Goal: Information Seeking & Learning: Learn about a topic

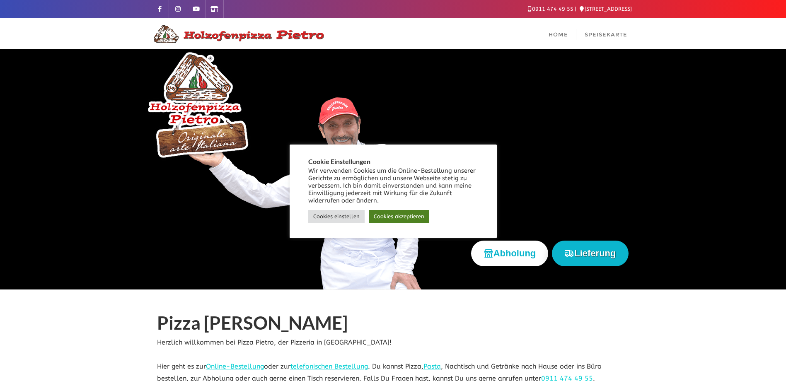
click at [398, 218] on link "Cookies akzeptieren" at bounding box center [399, 216] width 61 height 13
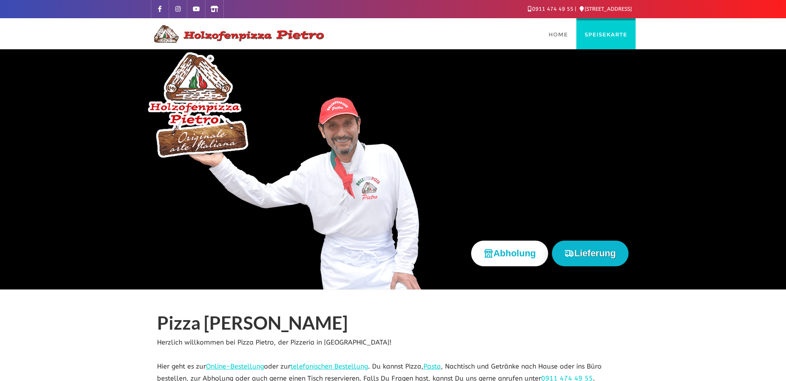
click at [604, 36] on span "Speisekarte" at bounding box center [606, 34] width 43 height 7
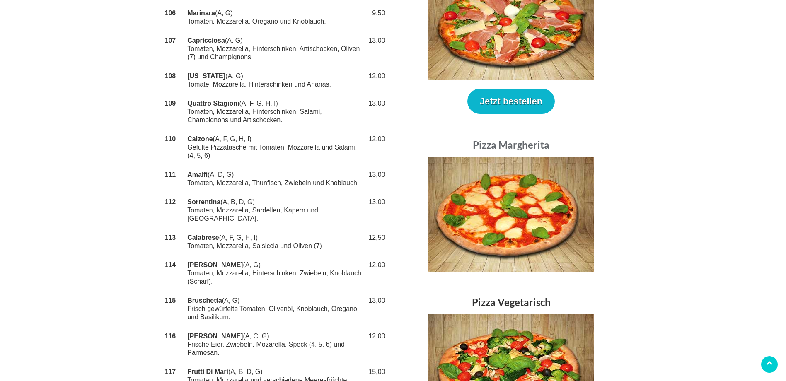
scroll to position [373, 0]
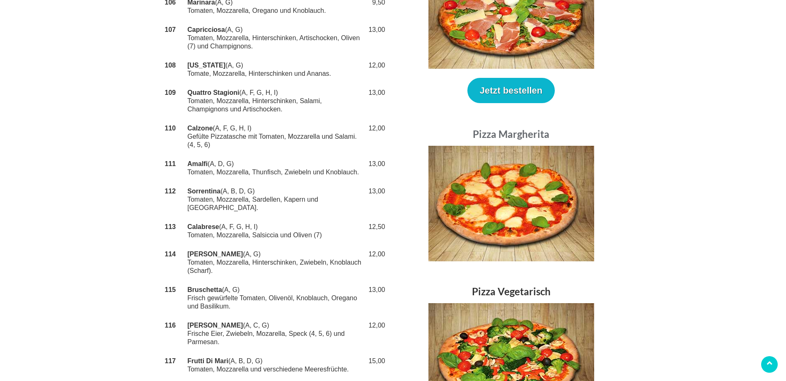
drag, startPoint x: 243, startPoint y: 257, endPoint x: 184, endPoint y: 240, distance: 61.5
click at [184, 245] on tr "114 Pavarotti (A, G) Tomaten, Mozzarella, Hinterschinken, Zwiebeln, Knoblauch (…" at bounding box center [275, 263] width 224 height 36
click at [300, 281] on td "Bruschetta (A, G) Frisch gewürfelte Tomaten, Olivenöl, Knoblauch, Oregano und B…" at bounding box center [275, 299] width 179 height 36
drag, startPoint x: 232, startPoint y: 260, endPoint x: 180, endPoint y: 248, distance: 52.7
click at [180, 248] on tr "114 Pavarotti (A, G) Tomaten, Mozzarella, Hinterschinken, Zwiebeln, Knoblauch (…" at bounding box center [275, 263] width 224 height 36
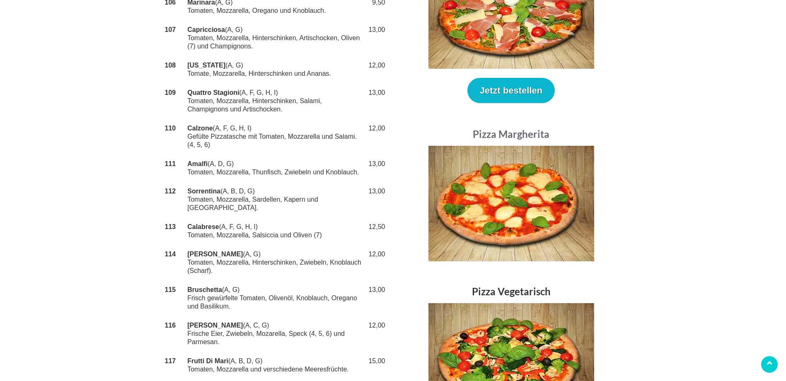
click at [278, 281] on td "Bruschetta (A, G) Frisch gewürfelte Tomaten, Olivenöl, Knoblauch, Oregano und B…" at bounding box center [275, 299] width 179 height 36
drag, startPoint x: 295, startPoint y: 245, endPoint x: 252, endPoint y: 246, distance: 43.9
click at [252, 246] on td "Pavarotti (A, G) Tomaten, Mozzarella, Hinterschinken, Zwiebeln, Knoblauch (Scha…" at bounding box center [275, 263] width 179 height 36
click at [277, 281] on td "Bruschetta (A, G) Frisch gewürfelte Tomaten, Olivenöl, Knoblauch, Oregano und B…" at bounding box center [275, 299] width 179 height 36
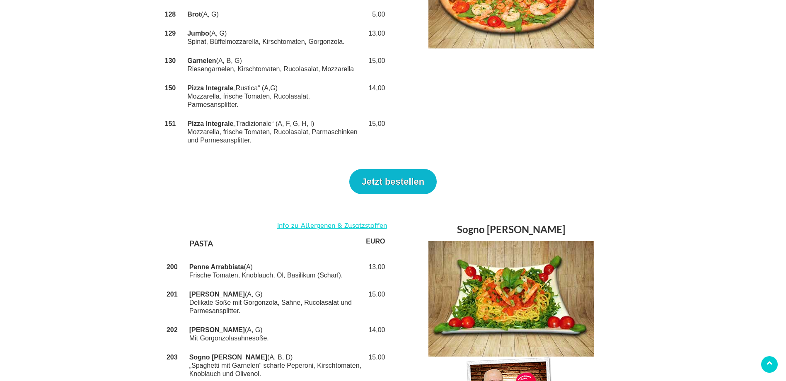
scroll to position [953, 0]
